Goal: Transaction & Acquisition: Obtain resource

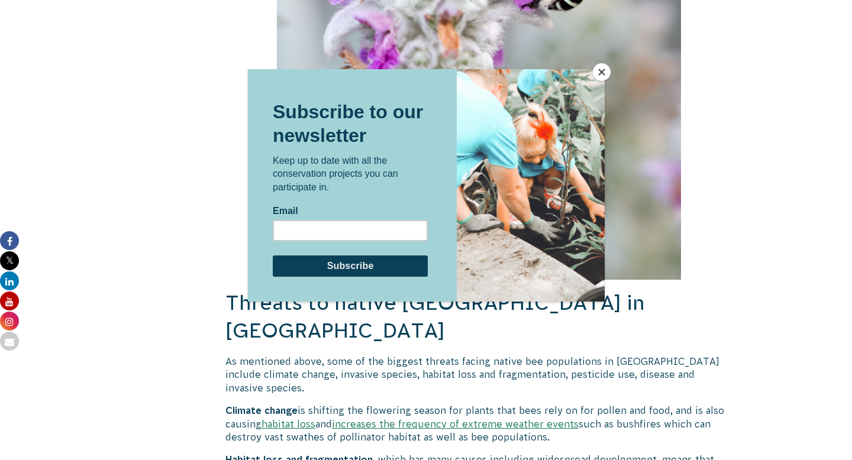
scroll to position [3505, 0]
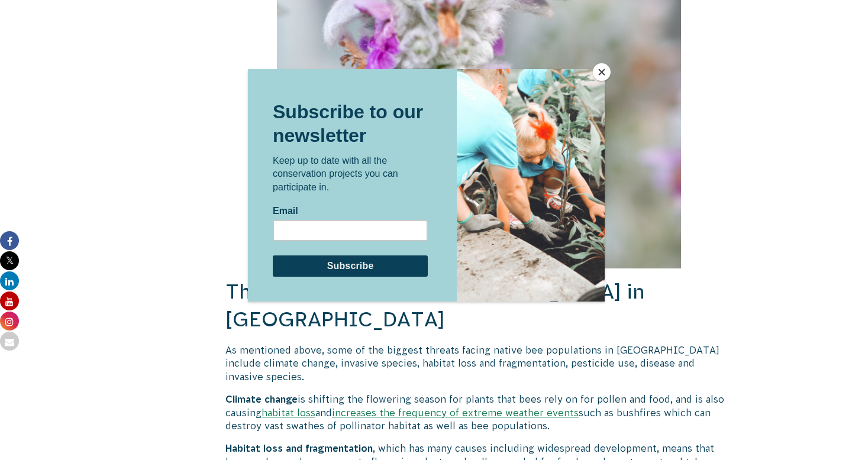
click at [602, 69] on button "Close" at bounding box center [602, 72] width 18 height 18
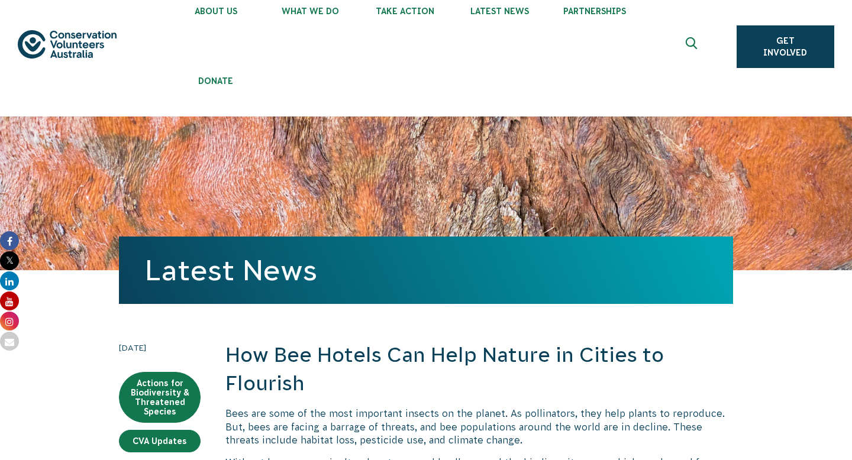
scroll to position [0, 0]
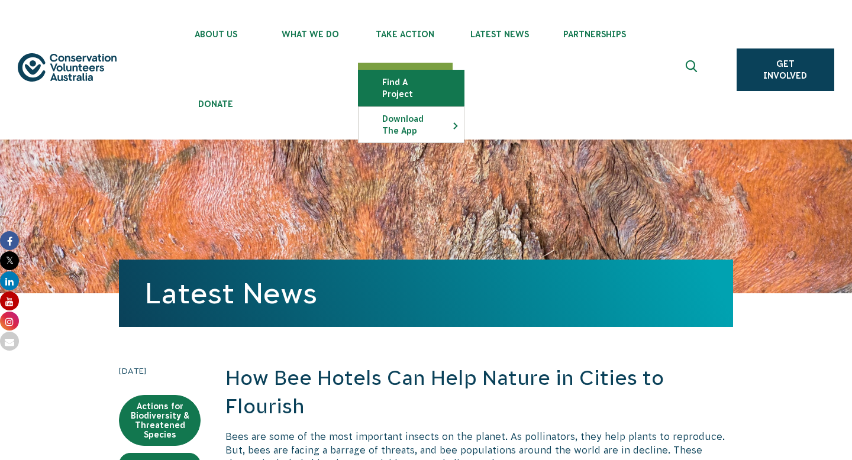
click at [392, 82] on link "Find a project" at bounding box center [411, 88] width 105 height 36
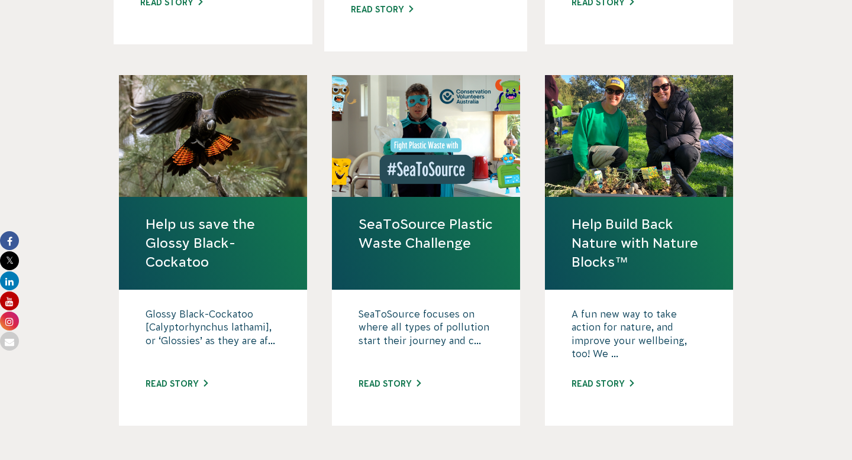
scroll to position [1149, 0]
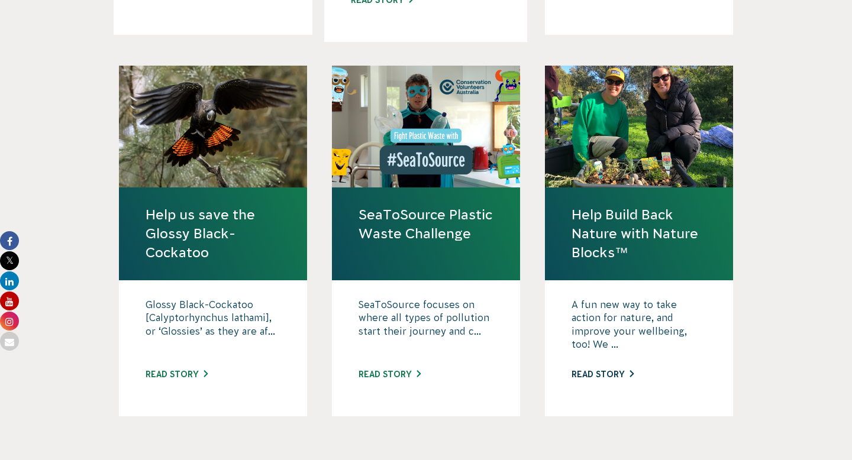
click at [608, 370] on link "Read story" at bounding box center [603, 374] width 62 height 9
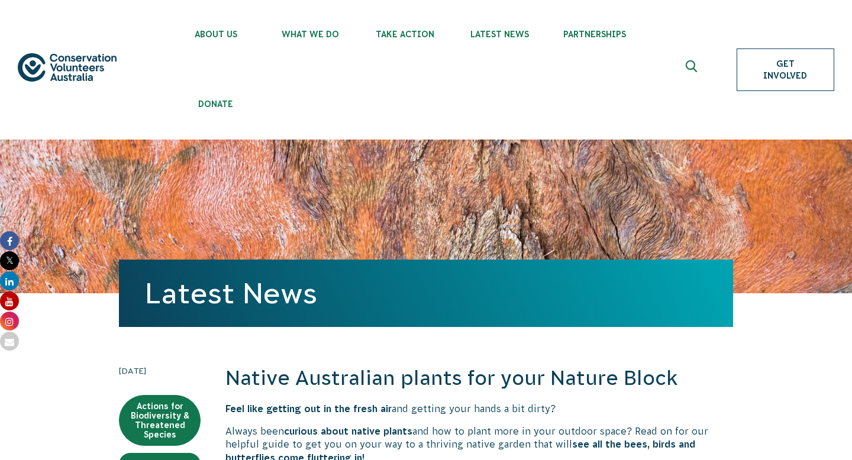
click at [783, 67] on link "Get Involved" at bounding box center [786, 70] width 98 height 43
